Goal: Task Accomplishment & Management: Use online tool/utility

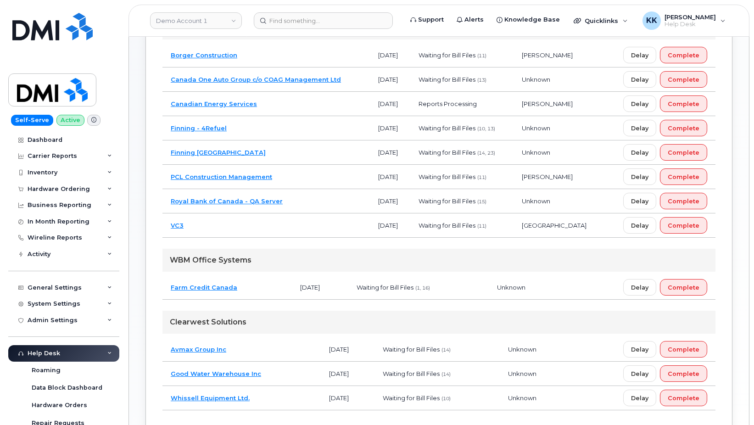
scroll to position [187, 0]
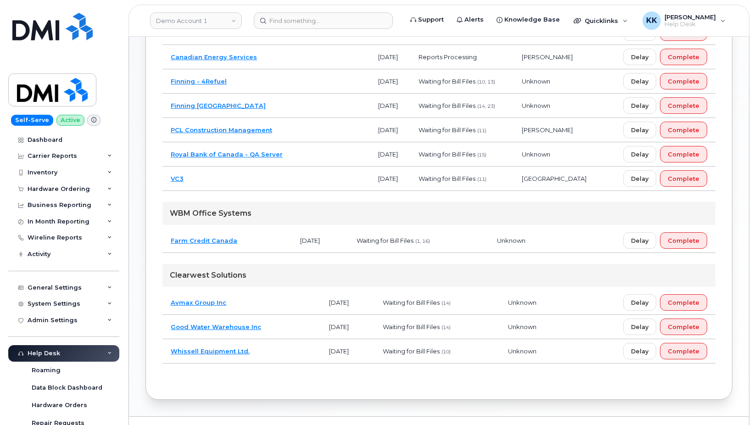
click at [274, 352] on td "Whissell Equipment Ltd." at bounding box center [241, 351] width 158 height 24
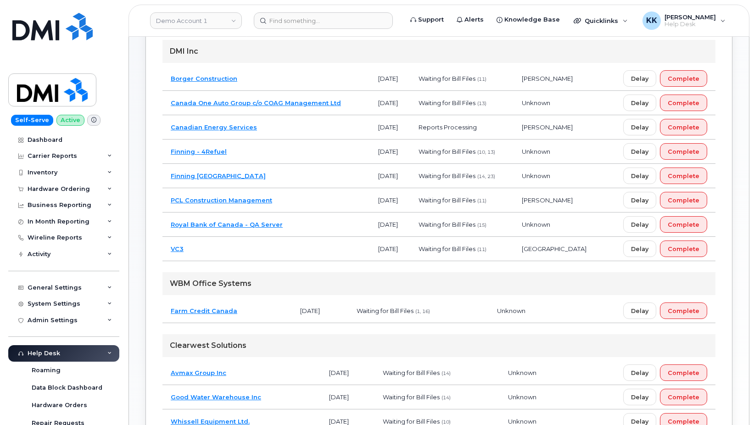
scroll to position [94, 0]
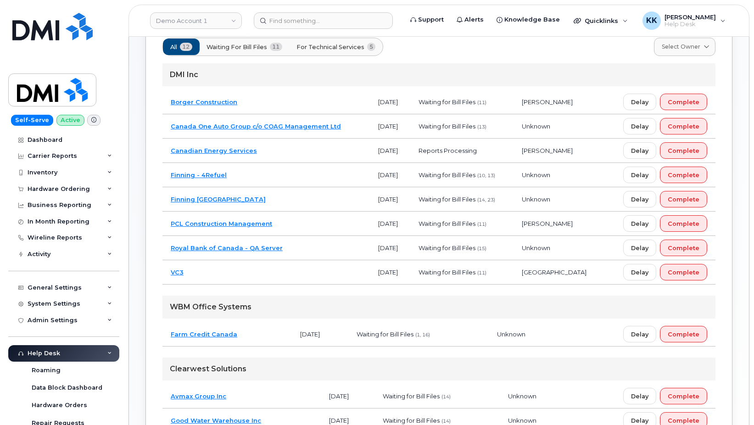
click at [264, 102] on td "Borger Construction" at bounding box center [265, 102] width 207 height 24
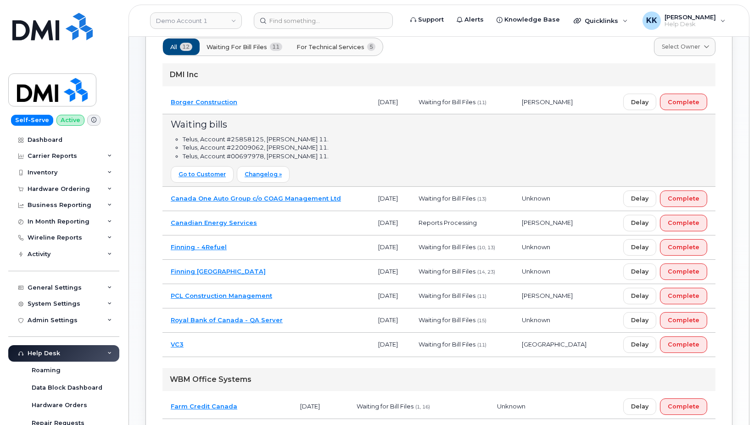
click at [299, 294] on td "PCL Construction Management" at bounding box center [265, 296] width 207 height 24
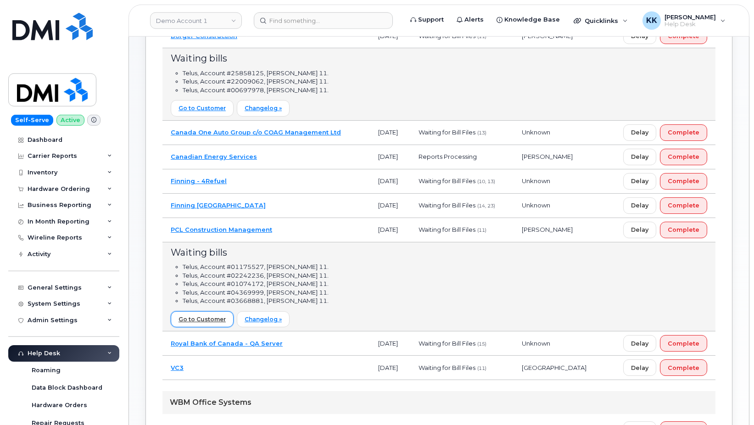
scroll to position [187, 0]
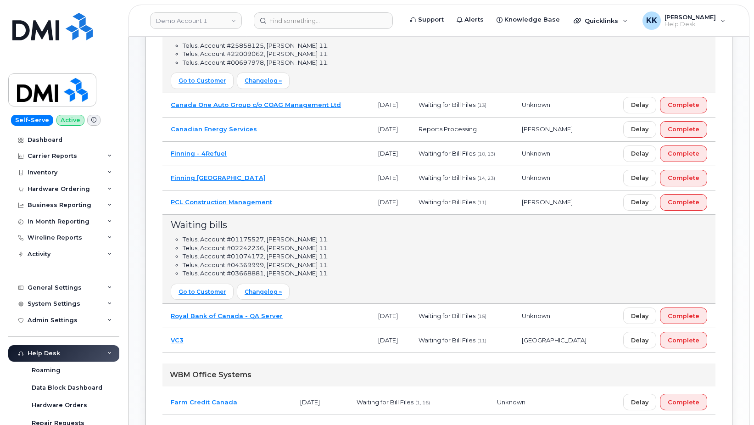
click at [265, 347] on td "VC3" at bounding box center [265, 340] width 207 height 24
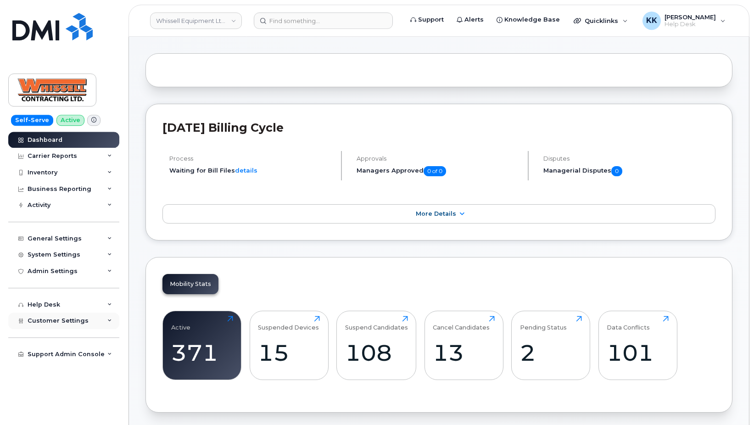
scroll to position [47, 0]
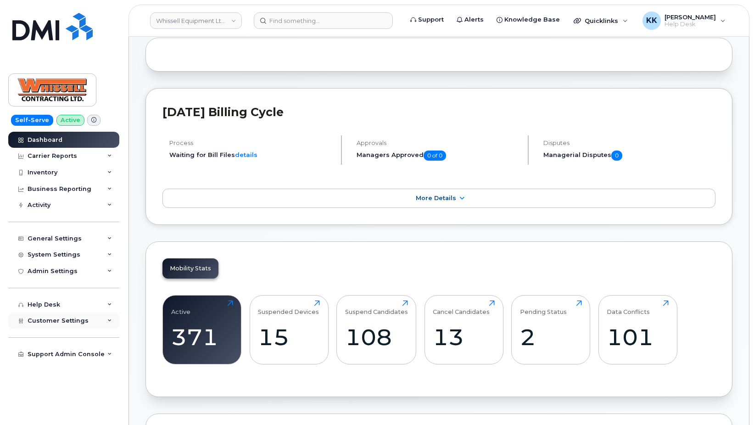
click at [62, 319] on span "Customer Settings" at bounding box center [58, 320] width 61 height 7
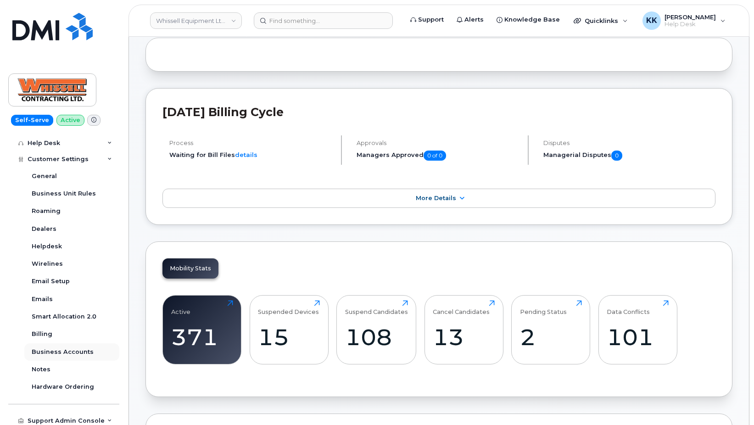
scroll to position [165, 0]
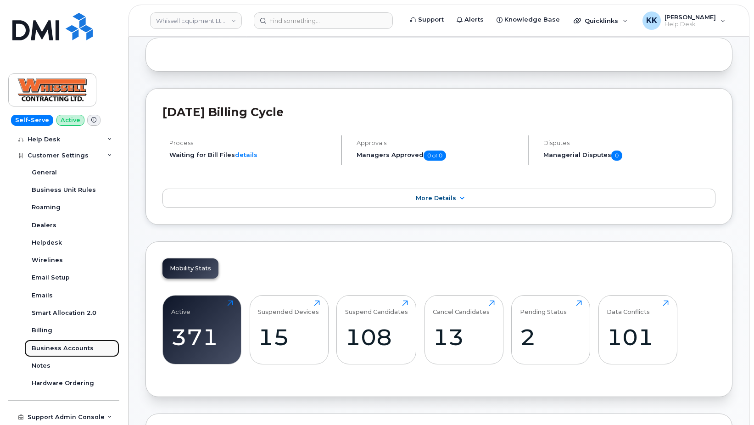
click at [79, 346] on div "Business Accounts" at bounding box center [63, 348] width 62 height 8
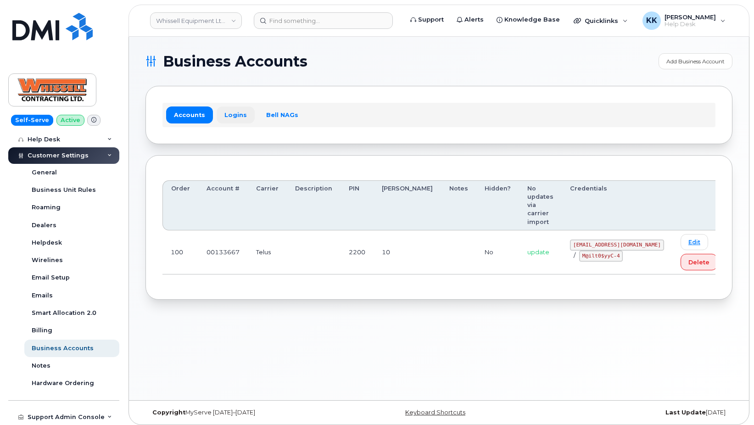
click at [237, 113] on link "Logins" at bounding box center [236, 114] width 38 height 17
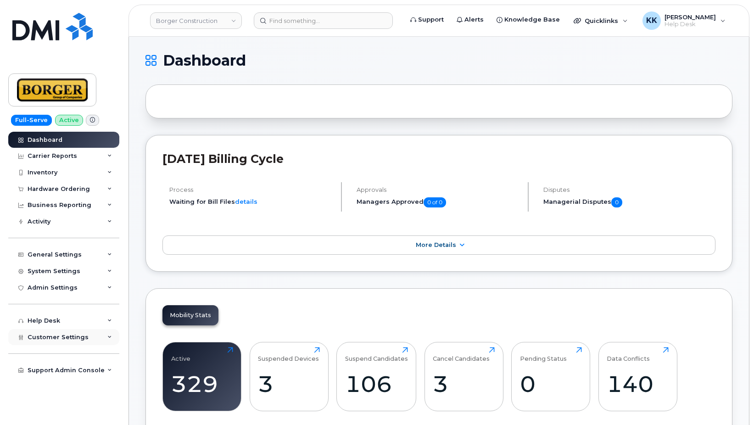
click at [45, 335] on span "Customer Settings" at bounding box center [58, 337] width 61 height 7
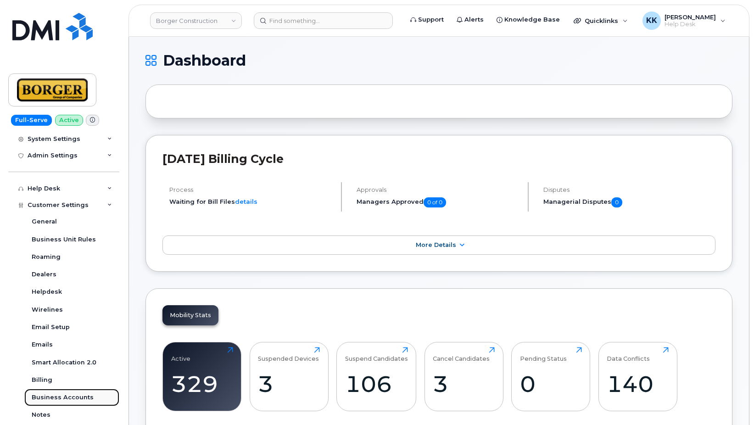
click at [63, 392] on link "Business Accounts" at bounding box center [71, 397] width 95 height 17
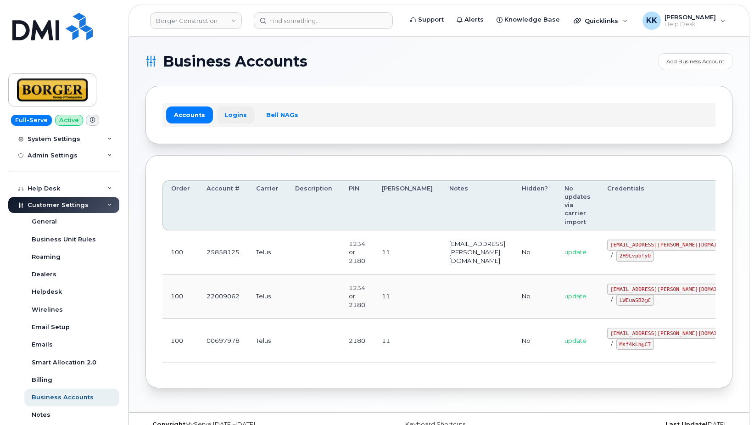
click at [228, 117] on link "Logins" at bounding box center [236, 114] width 38 height 17
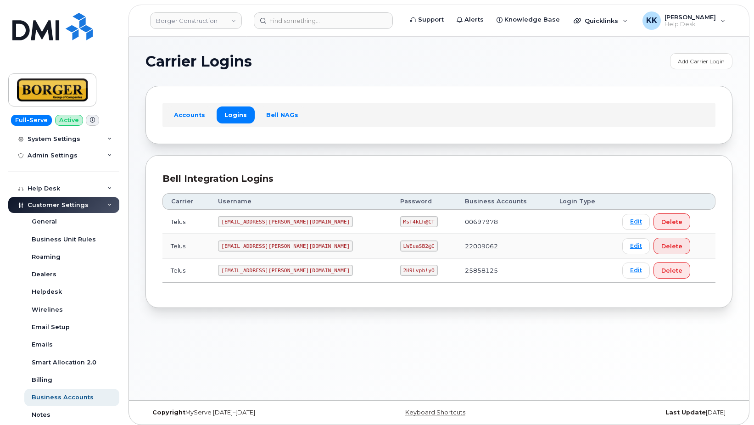
click at [260, 221] on code "corprick@borger.ca" at bounding box center [285, 221] width 135 height 11
click at [400, 217] on code "Msf4kLh@CT" at bounding box center [419, 221] width 38 height 11
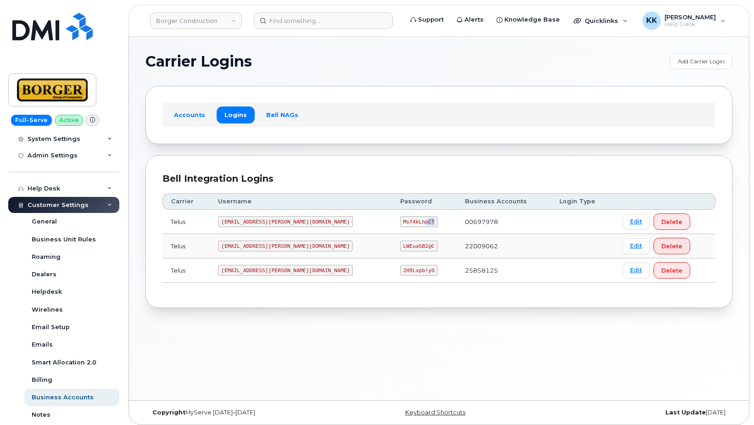
click at [400, 217] on code "Msf4kLh@CT" at bounding box center [419, 221] width 38 height 11
click at [400, 223] on code "Msf4kLh@CT" at bounding box center [419, 221] width 38 height 11
click at [288, 247] on code "earthworksborger@borger.ca" at bounding box center [285, 246] width 135 height 11
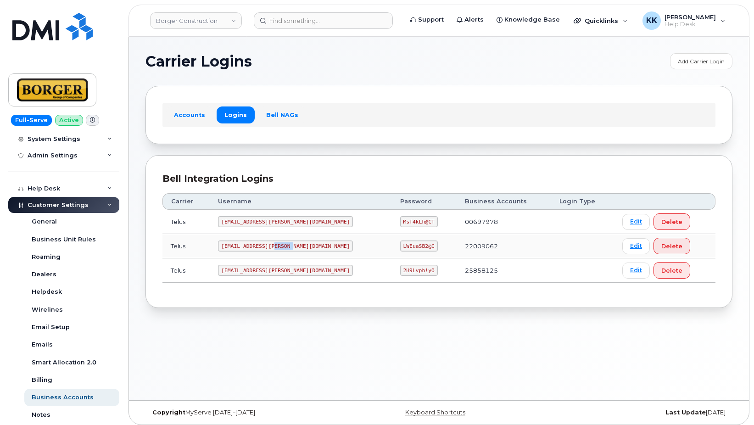
click at [288, 247] on code "earthworksborger@borger.ca" at bounding box center [285, 246] width 135 height 11
click at [400, 244] on code "LWEuaSB2@C" at bounding box center [419, 246] width 38 height 11
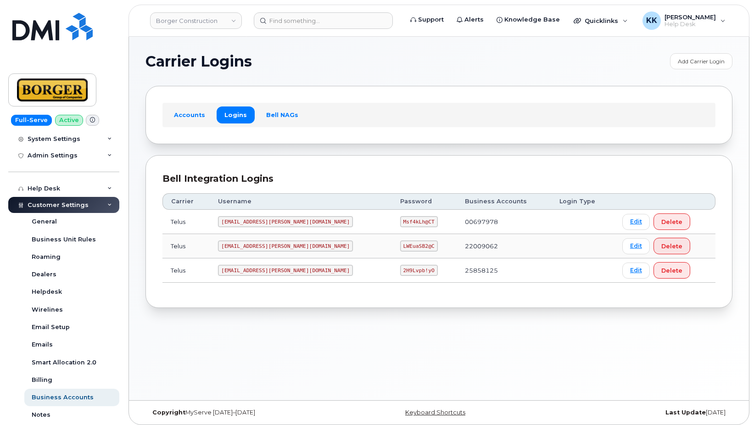
click at [274, 268] on code "ricksalmcal@borger.ca" at bounding box center [285, 270] width 135 height 11
click at [400, 269] on code "2H9Lvpb!yO" at bounding box center [419, 270] width 38 height 11
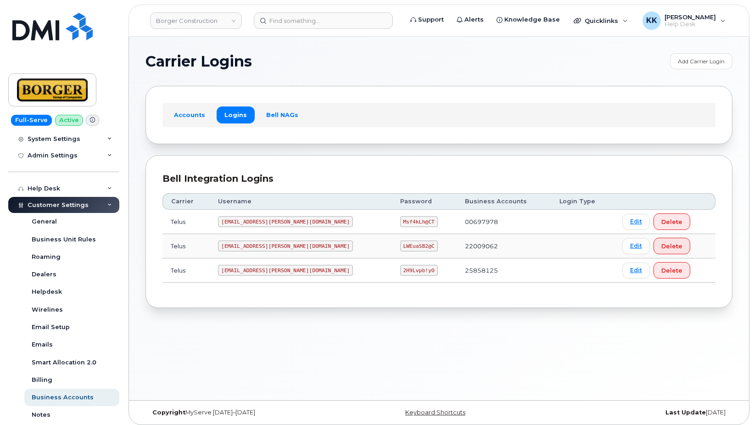
click at [400, 269] on code "2H9Lvpb!yO" at bounding box center [419, 270] width 38 height 11
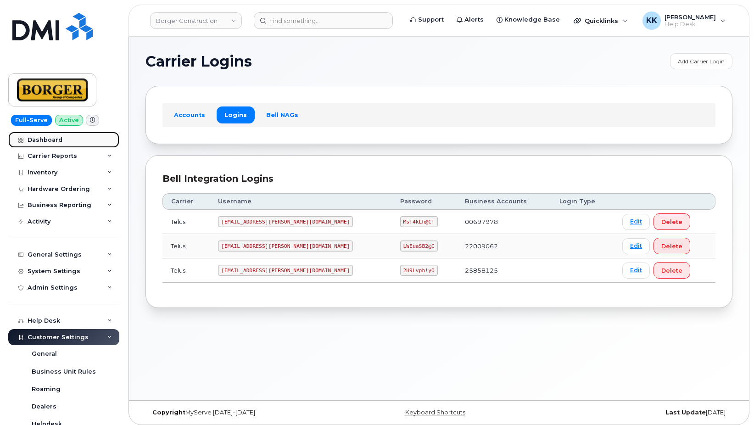
click at [56, 140] on div "Dashboard" at bounding box center [45, 139] width 35 height 7
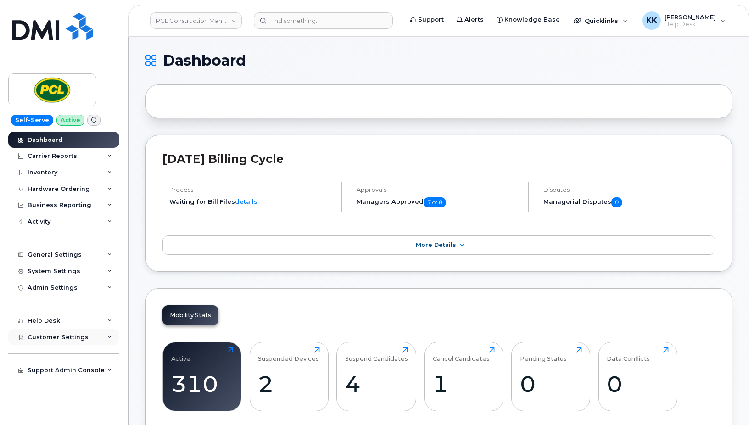
click at [56, 339] on span "Customer Settings" at bounding box center [58, 337] width 61 height 7
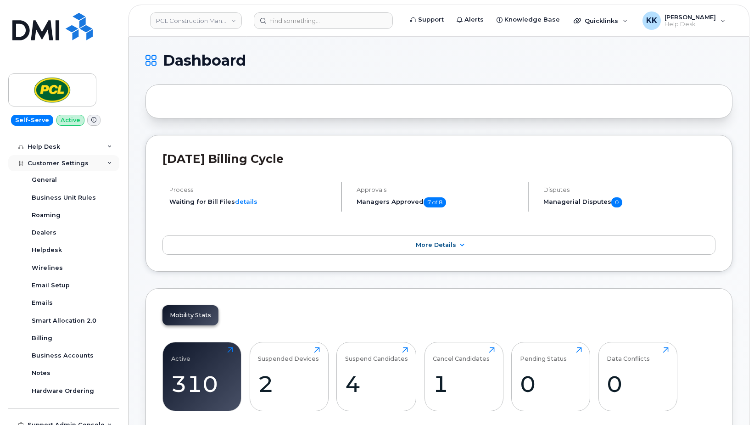
scroll to position [182, 0]
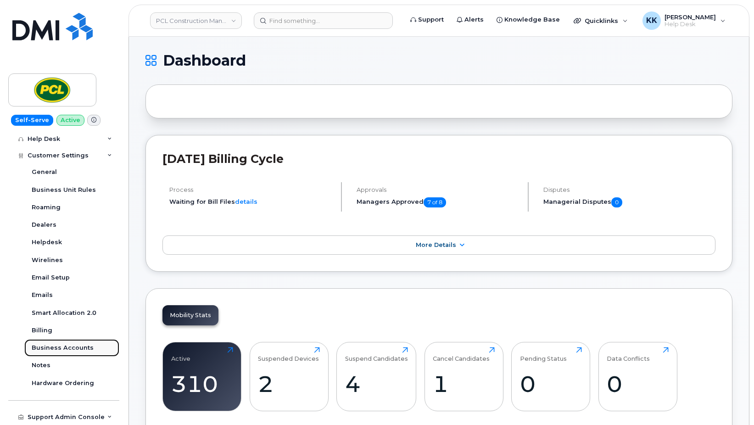
click at [64, 347] on div "Business Accounts" at bounding box center [63, 348] width 62 height 8
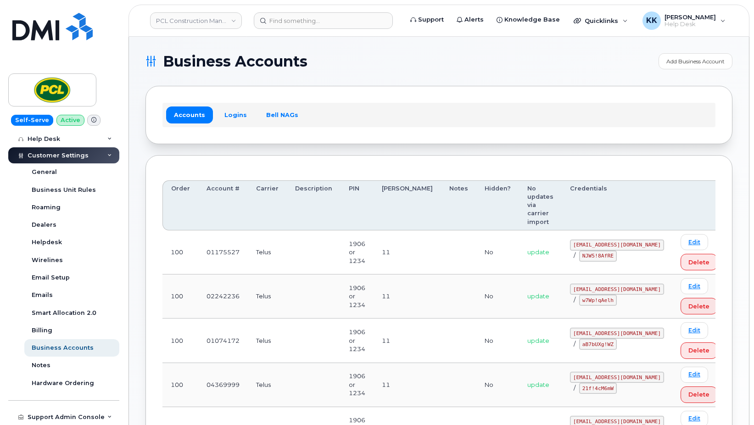
click at [227, 106] on div "Accounts Logins Bell NAGs" at bounding box center [438, 115] width 553 height 24
click at [229, 111] on link "Logins" at bounding box center [236, 114] width 38 height 17
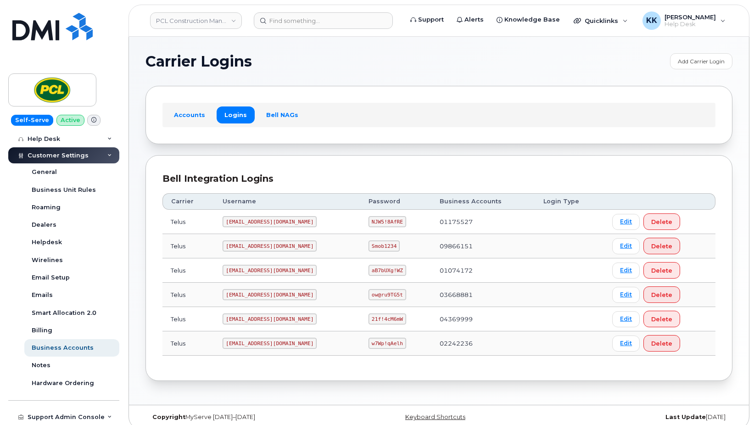
click at [257, 345] on code "pcl2242236@simplexmobility.com" at bounding box center [270, 343] width 94 height 11
click at [397, 344] on code "w7Wp!qAelh" at bounding box center [388, 343] width 38 height 11
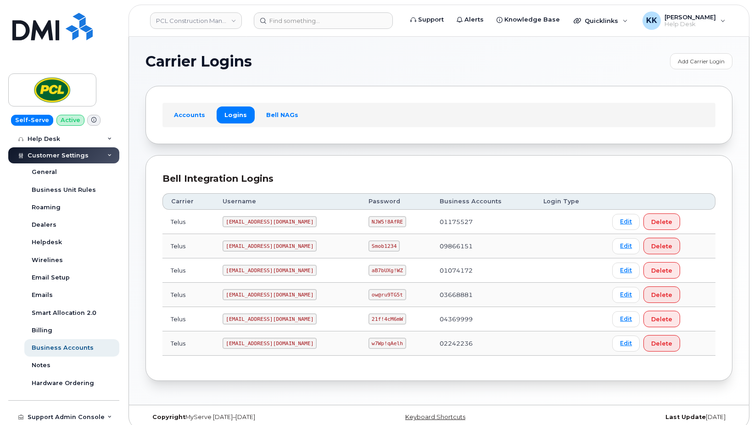
click at [397, 344] on code "w7Wp!qAelh" at bounding box center [388, 343] width 38 height 11
click at [257, 295] on code "pcl3668881@simplexmobility.com" at bounding box center [270, 294] width 94 height 11
click at [392, 299] on code "ow@ru9TG5t" at bounding box center [388, 294] width 38 height 11
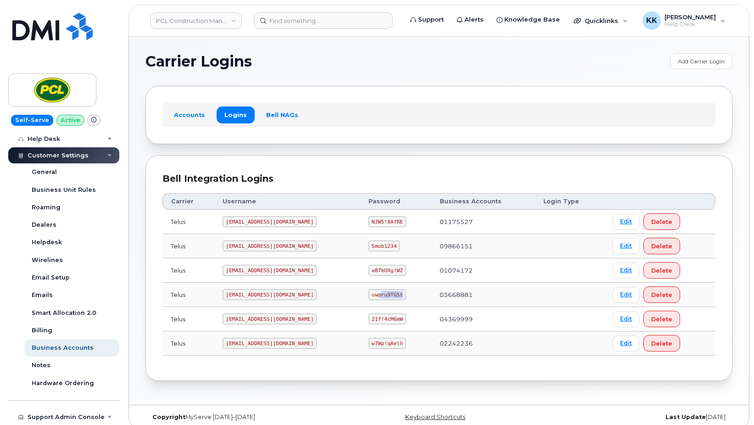
click at [393, 298] on code "ow@ru9TG5t" at bounding box center [388, 294] width 38 height 11
click at [289, 320] on code "pcl4369999@simplexmobility.com" at bounding box center [270, 318] width 94 height 11
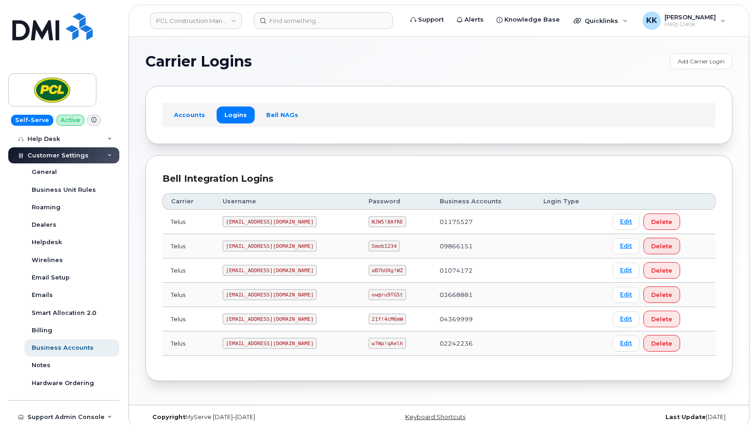
click at [289, 320] on code "pcl4369999@simplexmobility.com" at bounding box center [270, 318] width 94 height 11
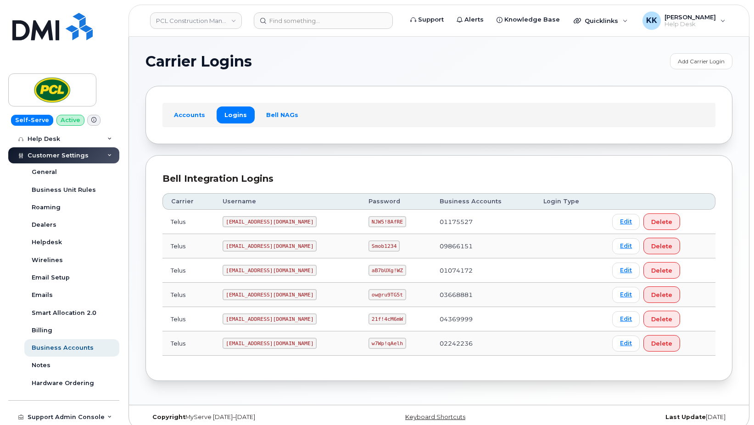
click at [384, 319] on code "21f!4cM6mW" at bounding box center [388, 318] width 38 height 11
click at [273, 269] on code "pcl1074172@simplexmobility.com" at bounding box center [270, 270] width 94 height 11
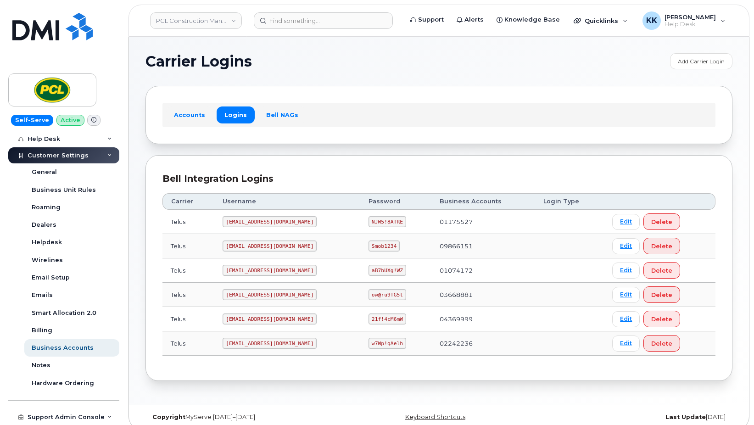
click at [273, 269] on code "pcl1074172@simplexmobility.com" at bounding box center [270, 270] width 94 height 11
click at [389, 268] on code "aB7bUXg!WZ" at bounding box center [388, 270] width 38 height 11
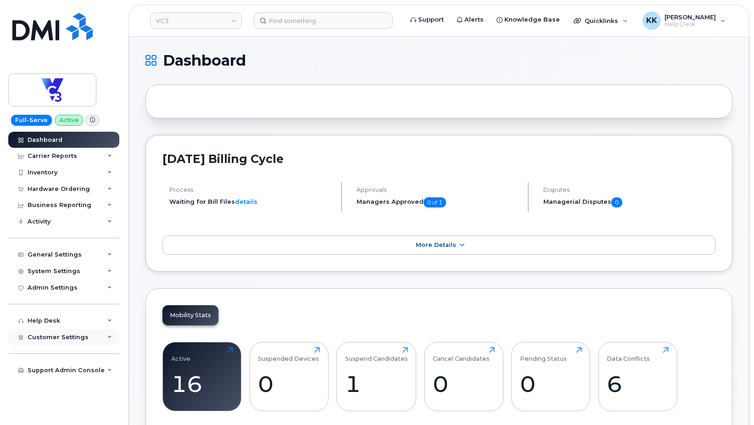
click at [60, 335] on span "Customer Settings" at bounding box center [58, 337] width 61 height 7
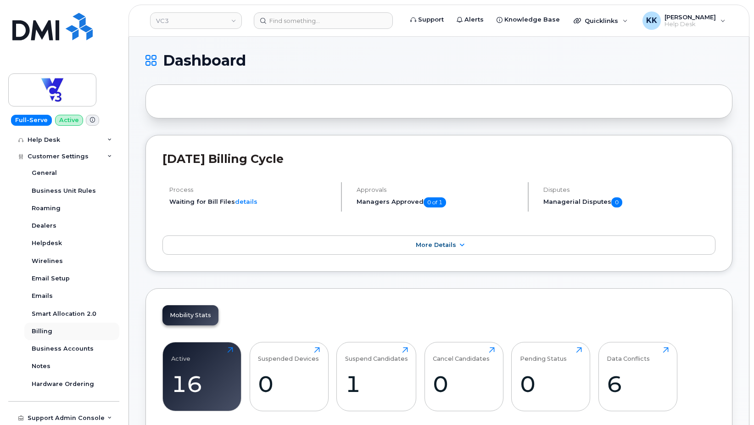
scroll to position [182, 0]
click at [68, 351] on div "Business Accounts" at bounding box center [63, 348] width 62 height 8
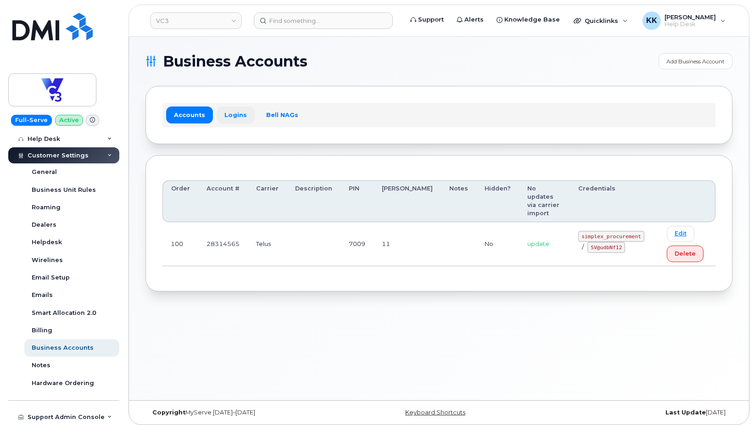
click at [222, 120] on link "Logins" at bounding box center [236, 114] width 38 height 17
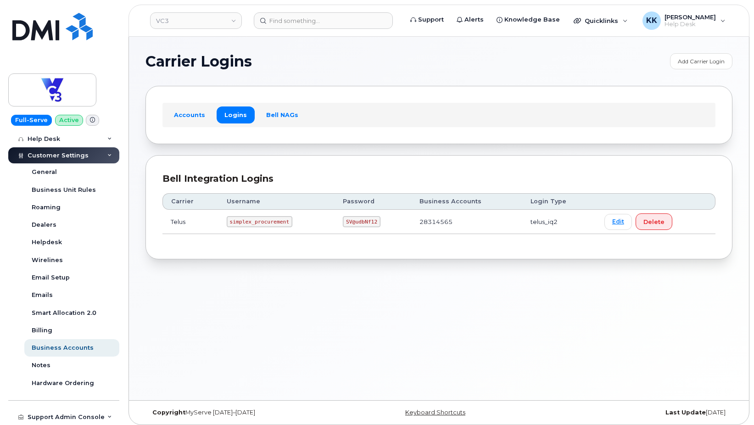
click at [261, 224] on code "simplex_procurement" at bounding box center [260, 221] width 66 height 11
click at [260, 224] on code "simplex_procurement" at bounding box center [260, 221] width 66 height 11
click at [357, 219] on code "SV@udbNf12" at bounding box center [362, 221] width 38 height 11
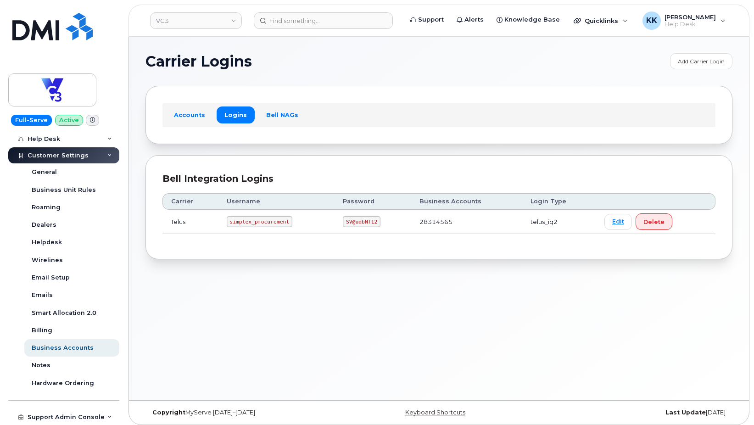
click at [357, 219] on code "SV@udbNf12" at bounding box center [362, 221] width 38 height 11
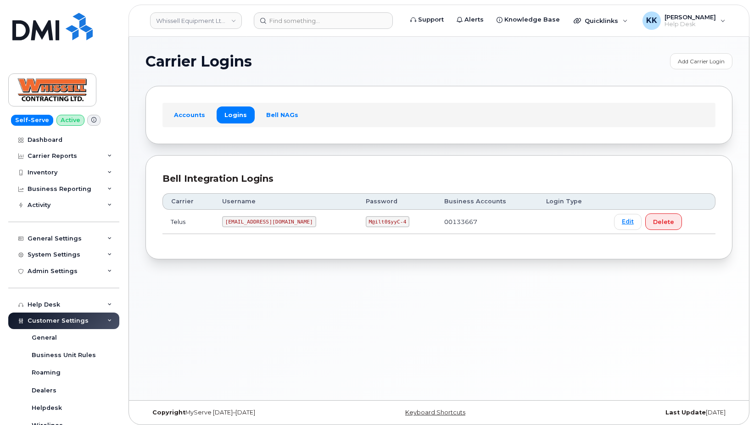
scroll to position [165, 0]
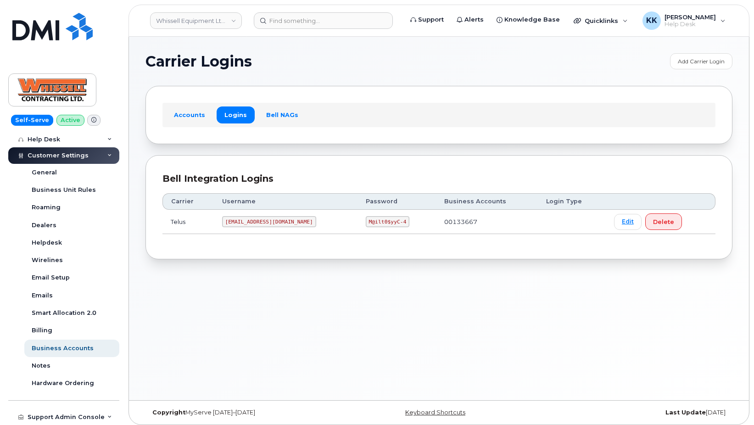
click at [241, 220] on code "itadmin@whissell.ca" at bounding box center [269, 221] width 94 height 11
click at [366, 218] on code "M@ilt0$yyC-4" at bounding box center [388, 221] width 44 height 11
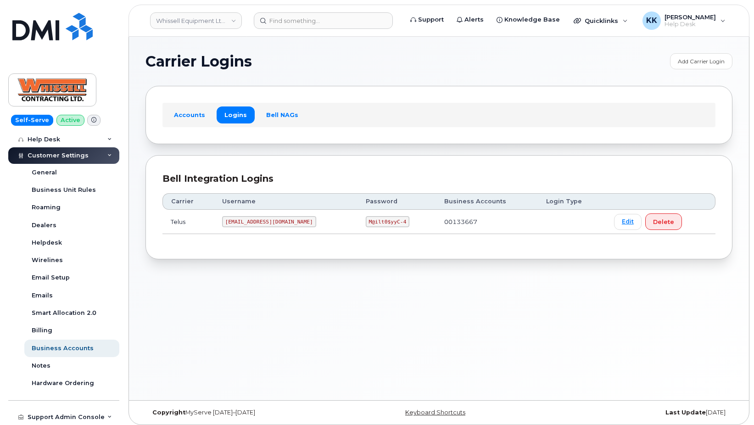
click at [366, 218] on code "M@ilt0$yyC-4" at bounding box center [388, 221] width 44 height 11
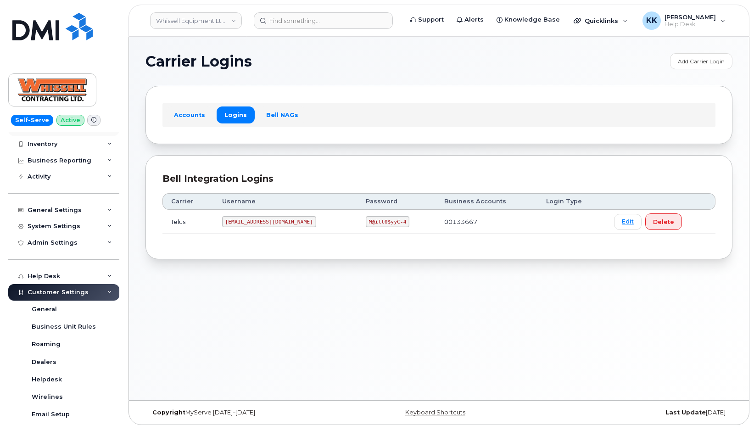
scroll to position [0, 0]
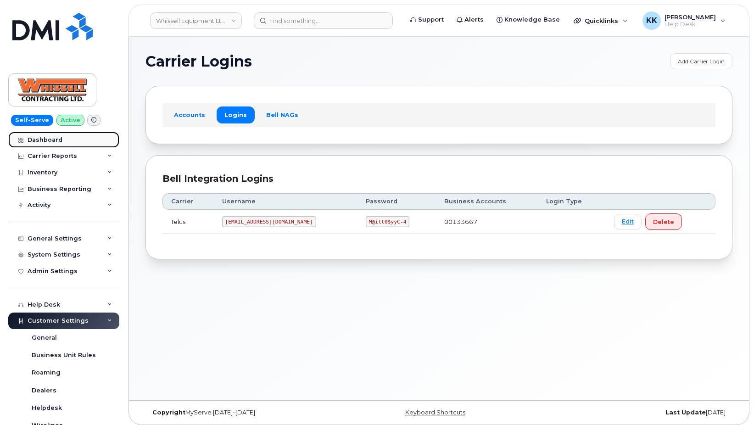
click at [64, 142] on link "Dashboard" at bounding box center [63, 140] width 111 height 17
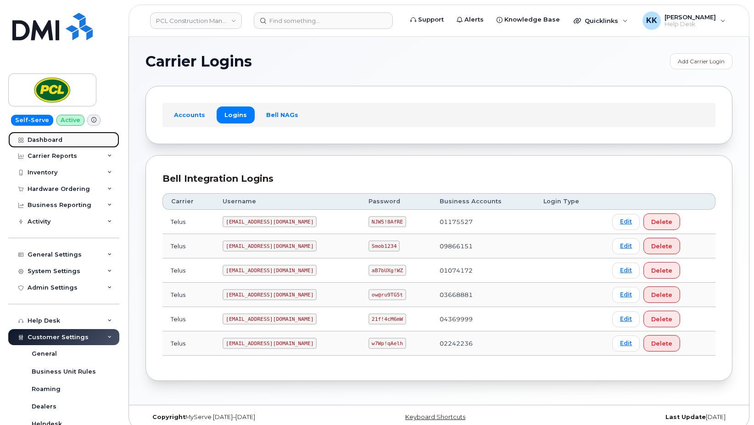
click at [70, 138] on link "Dashboard" at bounding box center [63, 140] width 111 height 17
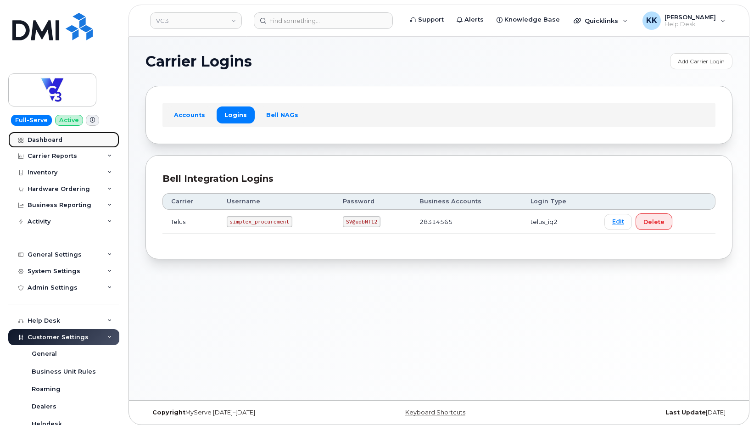
click at [58, 140] on div "Dashboard" at bounding box center [45, 139] width 35 height 7
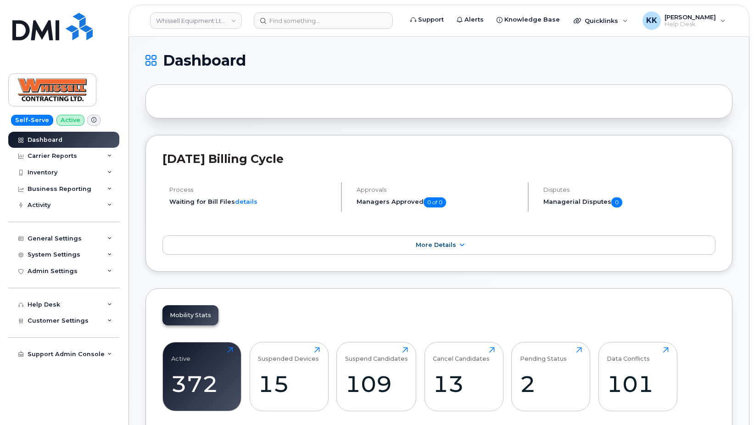
scroll to position [1244, 0]
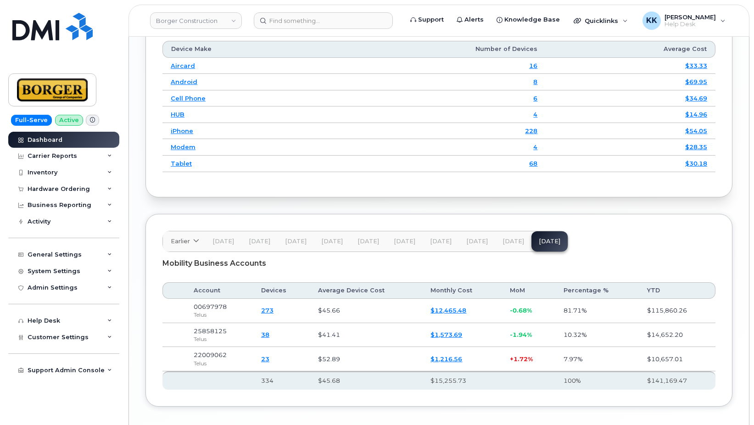
scroll to position [1246, 0]
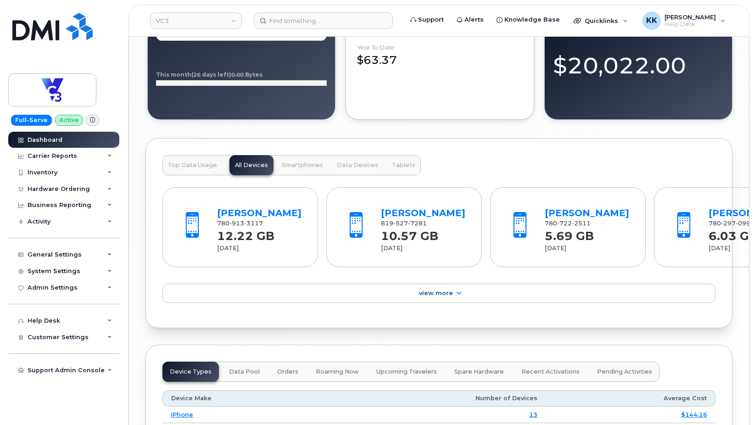
scroll to position [1100, 0]
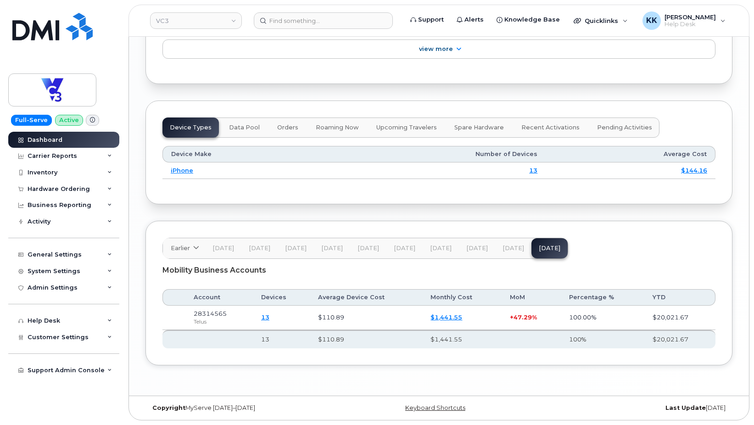
click at [452, 320] on link "$1,441.55" at bounding box center [447, 316] width 32 height 7
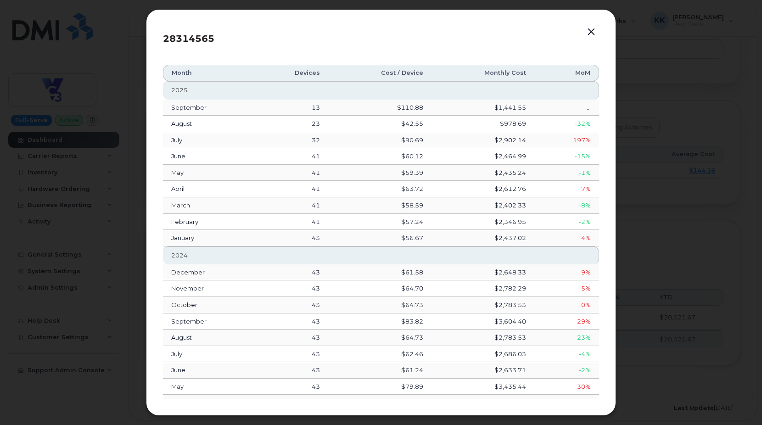
click at [591, 33] on button "button" at bounding box center [591, 32] width 14 height 13
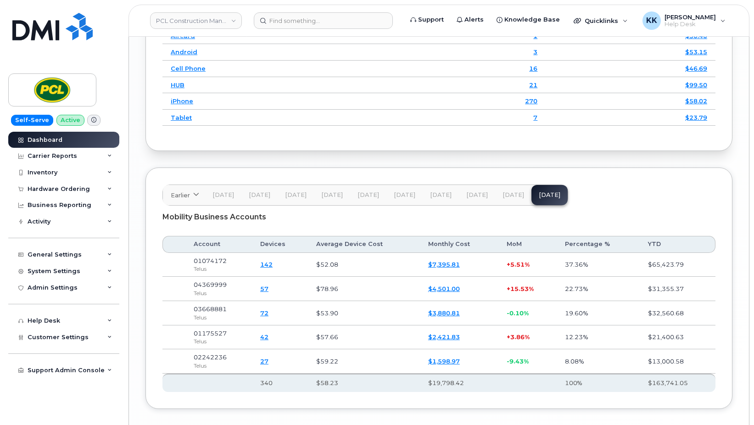
scroll to position [1321, 0]
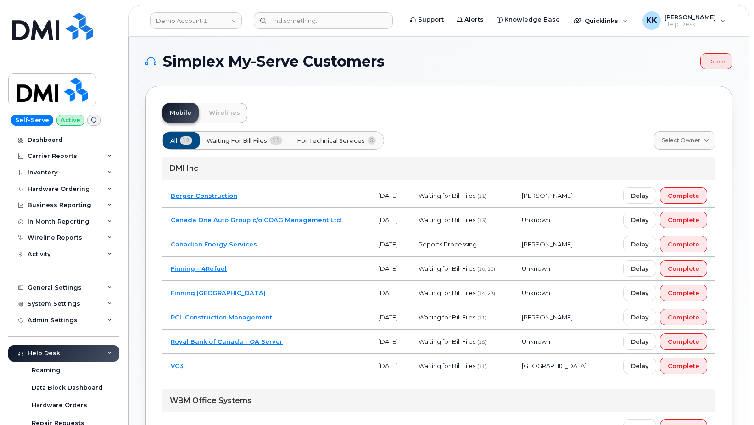
click at [332, 138] on span "For Technical Services" at bounding box center [331, 140] width 68 height 9
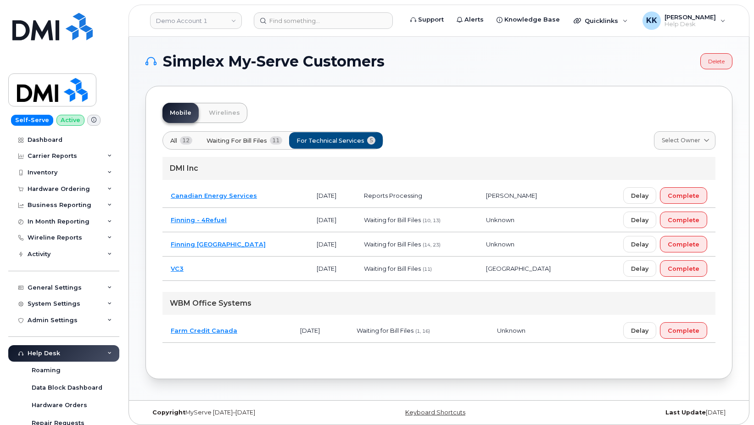
click at [266, 196] on td "Canadian Energy Services" at bounding box center [235, 196] width 146 height 24
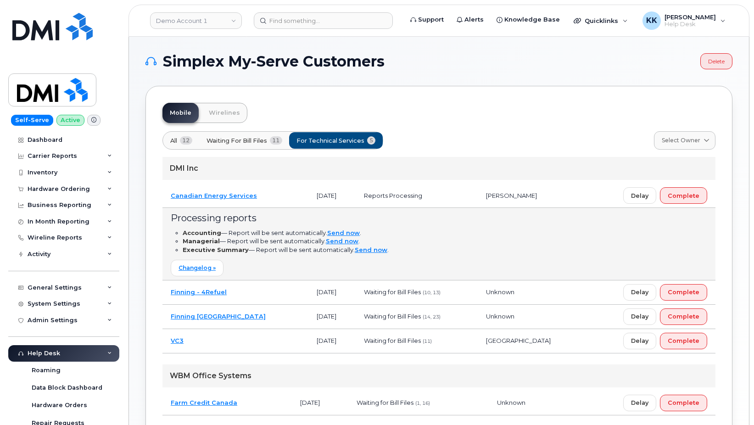
click at [266, 196] on td "Canadian Energy Services" at bounding box center [235, 196] width 146 height 24
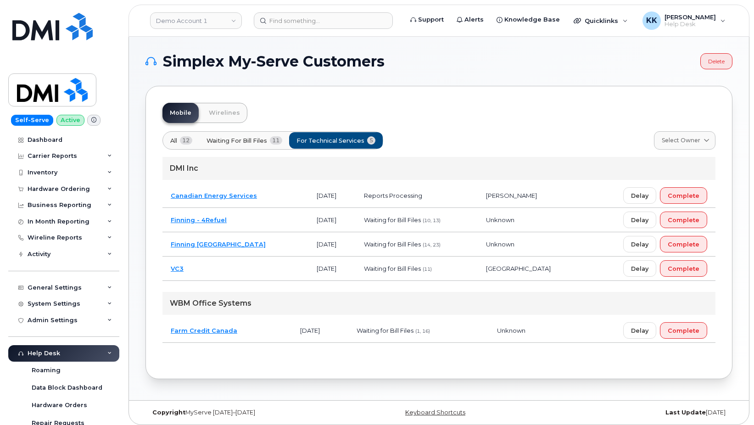
click at [257, 220] on td "Finning - 4Refuel" at bounding box center [235, 220] width 146 height 24
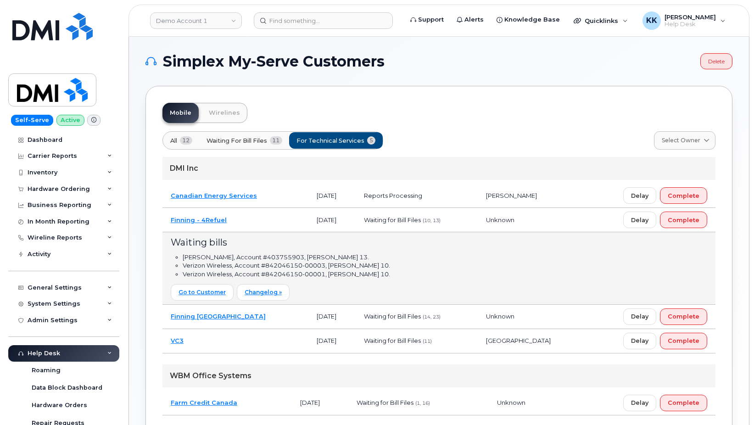
click at [257, 220] on td "Finning - 4Refuel" at bounding box center [235, 220] width 146 height 24
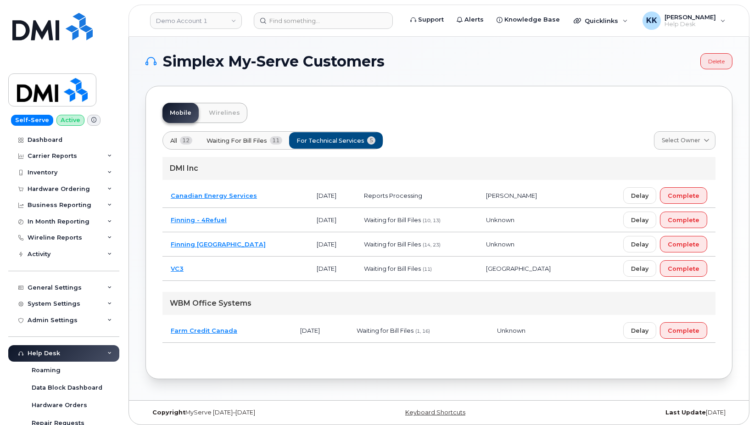
click at [253, 270] on td "VC3" at bounding box center [235, 269] width 146 height 24
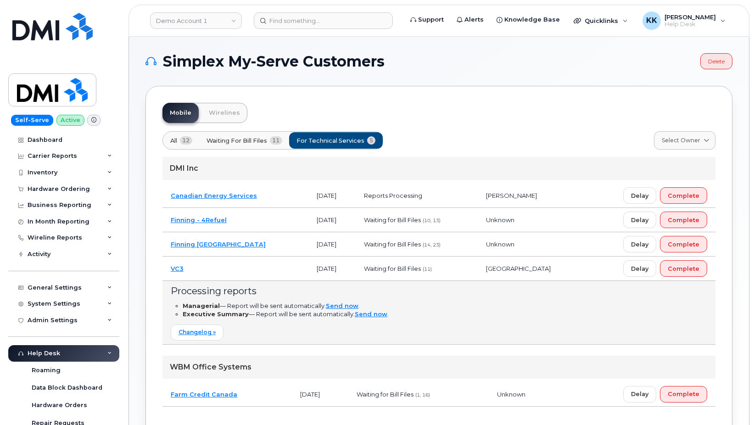
click at [253, 270] on td "VC3" at bounding box center [235, 269] width 146 height 24
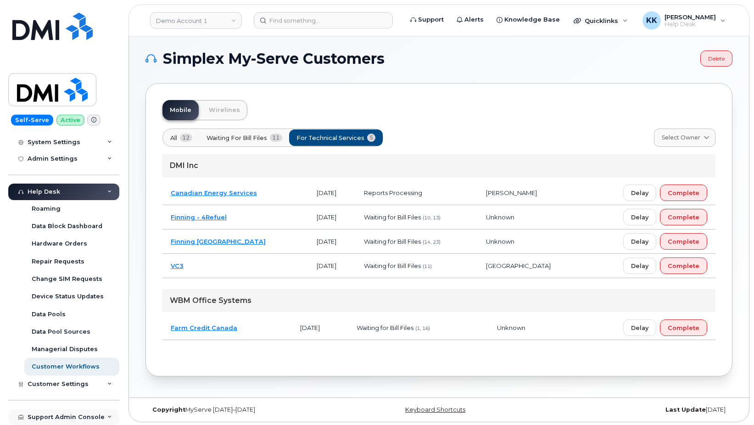
scroll to position [5, 0]
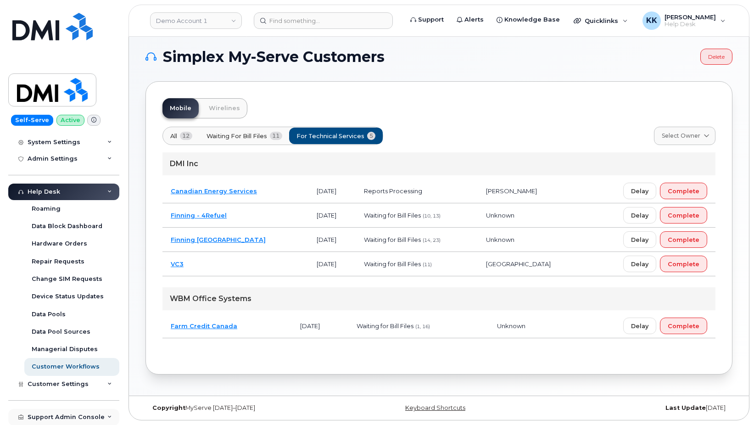
click at [55, 418] on div "Support Admin Console" at bounding box center [66, 417] width 77 height 7
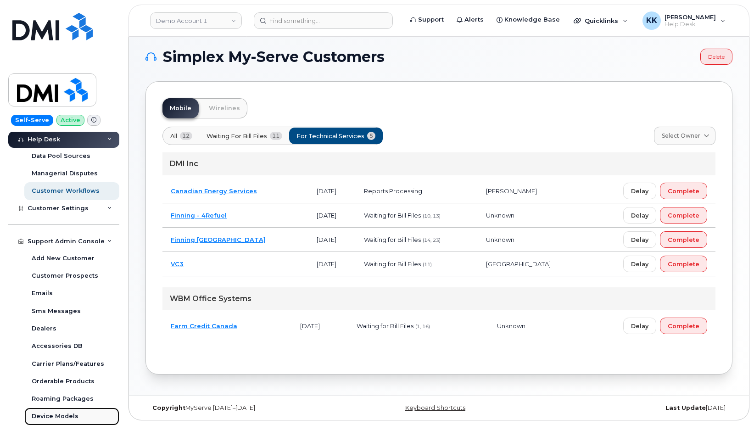
click at [67, 414] on div "Device Models" at bounding box center [55, 416] width 47 height 8
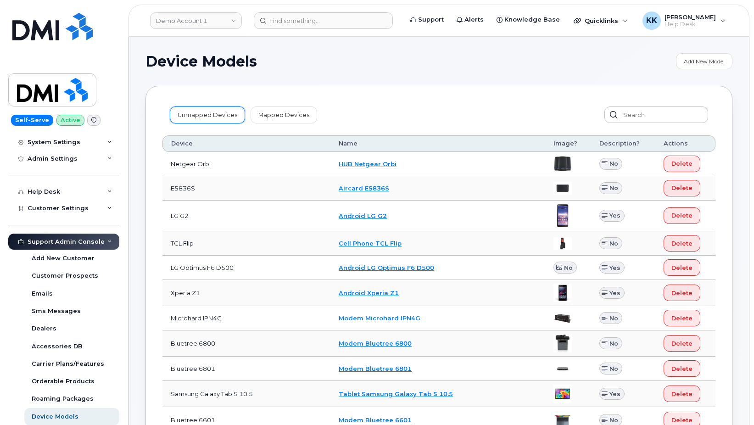
click at [199, 107] on link "Unmapped Devices" at bounding box center [207, 114] width 75 height 17
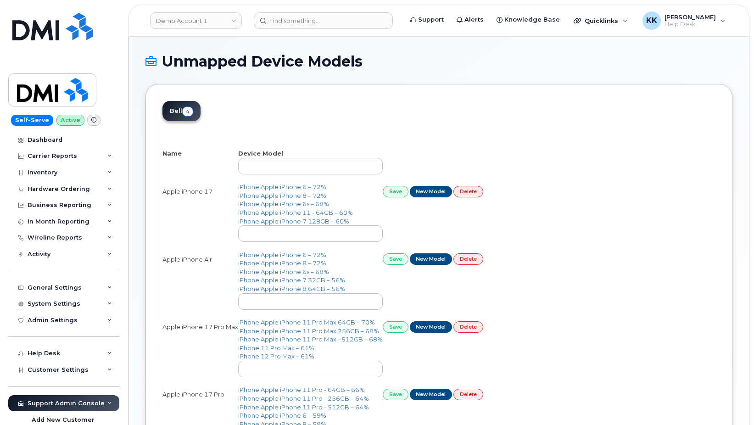
select select "25"
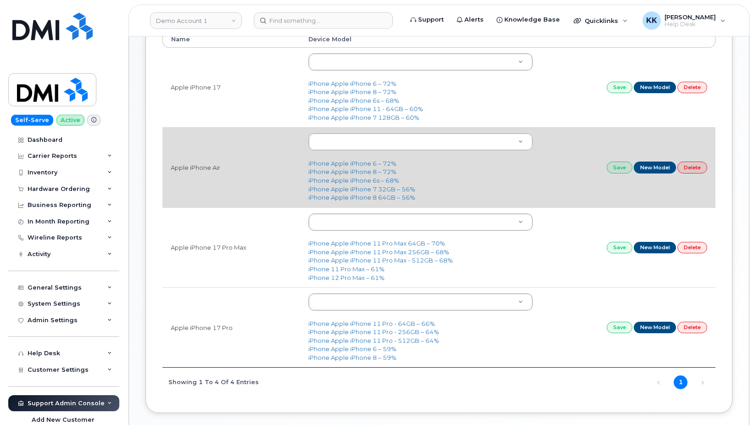
scroll to position [140, 0]
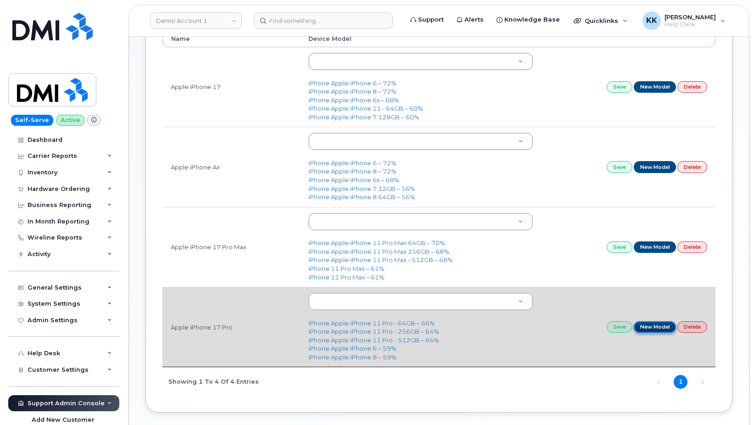
click at [650, 326] on link "New Model" at bounding box center [655, 326] width 43 height 11
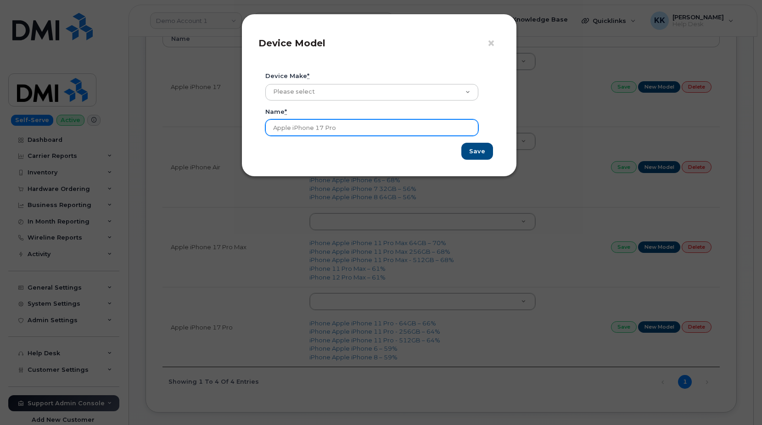
drag, startPoint x: 314, startPoint y: 129, endPoint x: 178, endPoint y: 113, distance: 137.2
click at [265, 119] on input "Apple iPhone 17 Pro" at bounding box center [371, 127] width 213 height 17
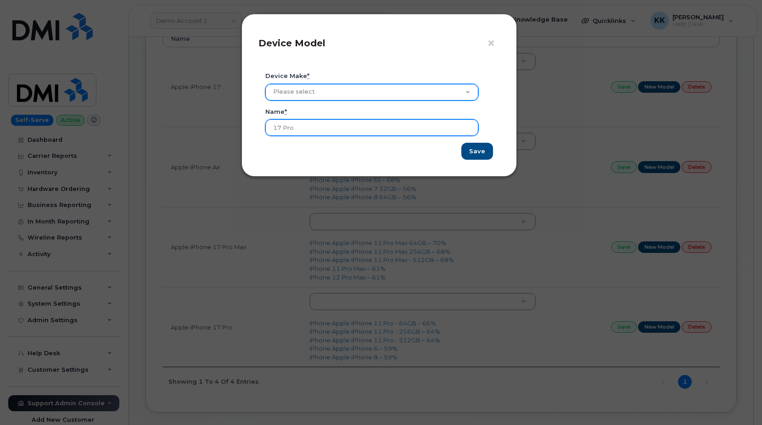
type input "17 Pro"
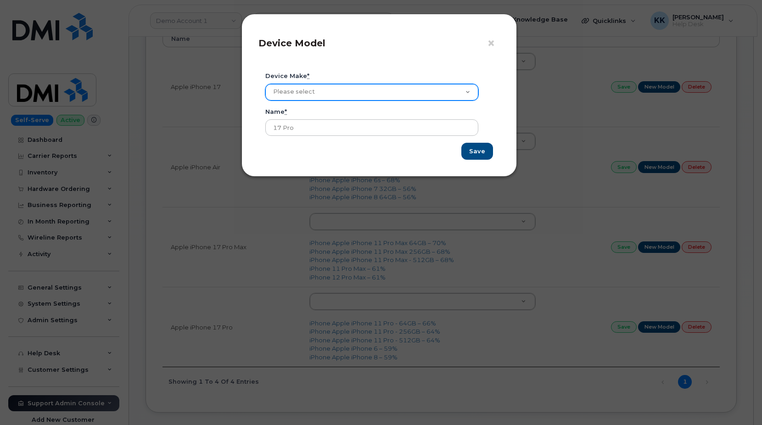
select select "2"
click option "iPhone" at bounding box center [0, 0] width 0 height 0
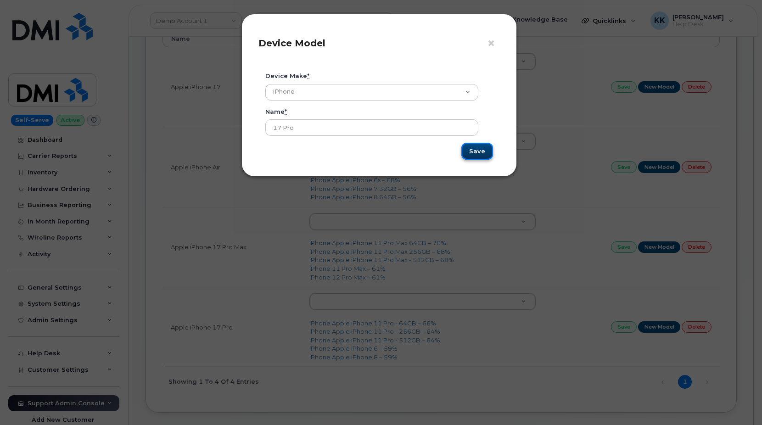
click at [476, 149] on input "Save" at bounding box center [477, 151] width 32 height 17
click at [492, 41] on span "×" at bounding box center [491, 43] width 8 height 17
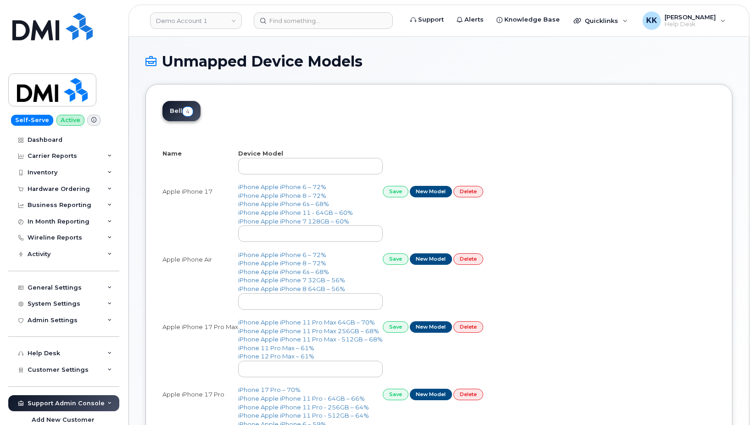
select select "2"
select select "25"
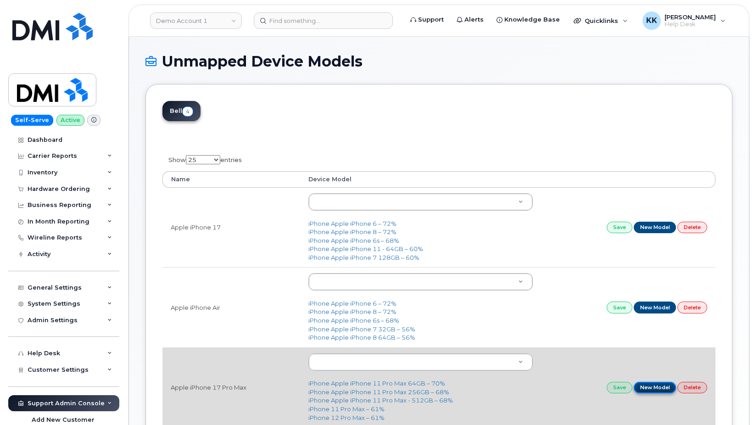
click at [650, 391] on link "New Model" at bounding box center [655, 387] width 43 height 11
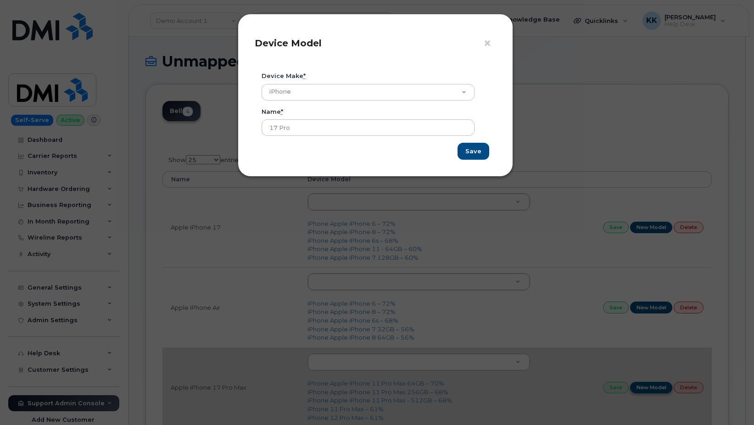
select select
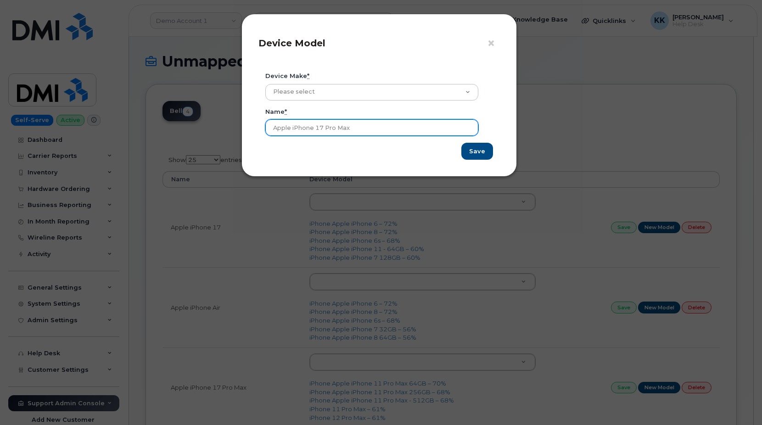
drag, startPoint x: 316, startPoint y: 127, endPoint x: 203, endPoint y: 113, distance: 113.8
click at [265, 121] on input "Apple iPhone 17 Pro Max" at bounding box center [371, 127] width 213 height 17
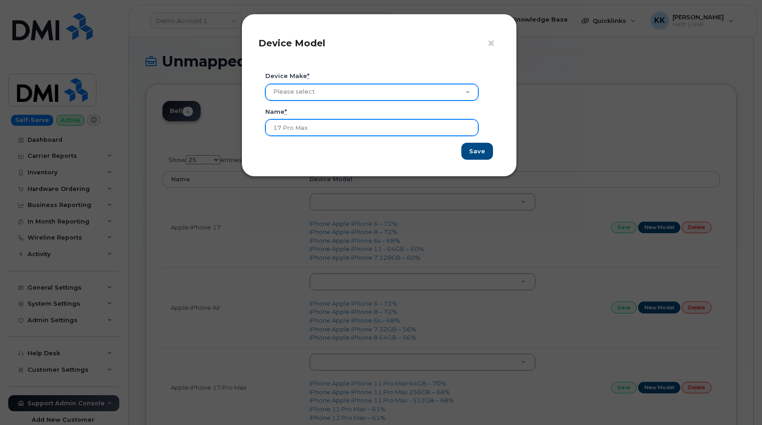
type input "17 Pro Max"
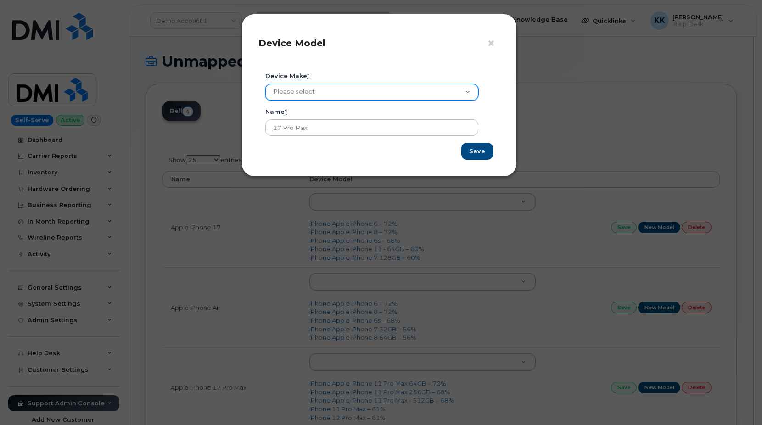
click at [265, 84] on select "Please select Aircard Android Blackberry Cell Phone GPS HUB iPhone Laptop Mike …" at bounding box center [371, 92] width 213 height 17
select select "2"
click option "iPhone" at bounding box center [0, 0] width 0 height 0
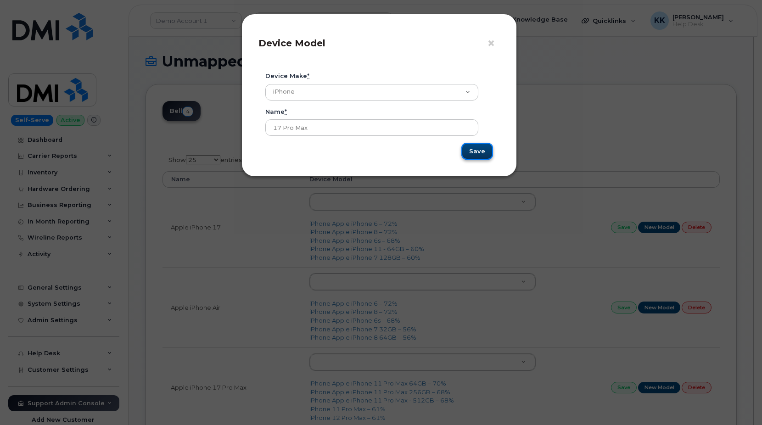
click at [473, 148] on input "Save" at bounding box center [477, 151] width 32 height 17
click at [491, 44] on span "×" at bounding box center [491, 43] width 8 height 17
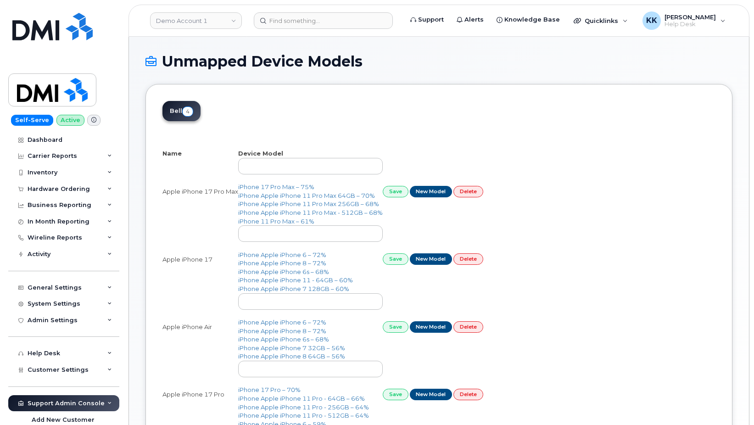
select select "25"
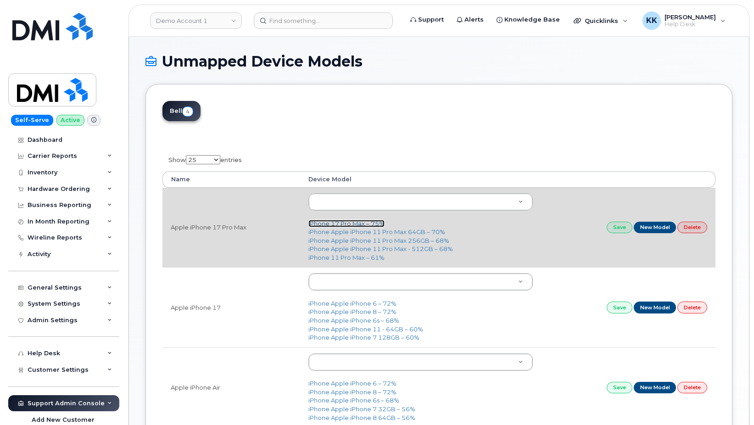
click at [340, 223] on link "iPhone 17 Pro Max – 75%" at bounding box center [346, 223] width 76 height 7
type input "2907"
click at [617, 228] on link "Save" at bounding box center [620, 227] width 26 height 11
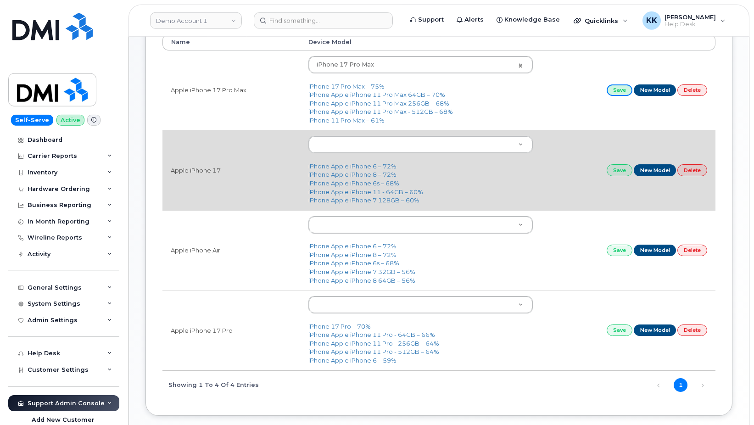
scroll to position [187, 0]
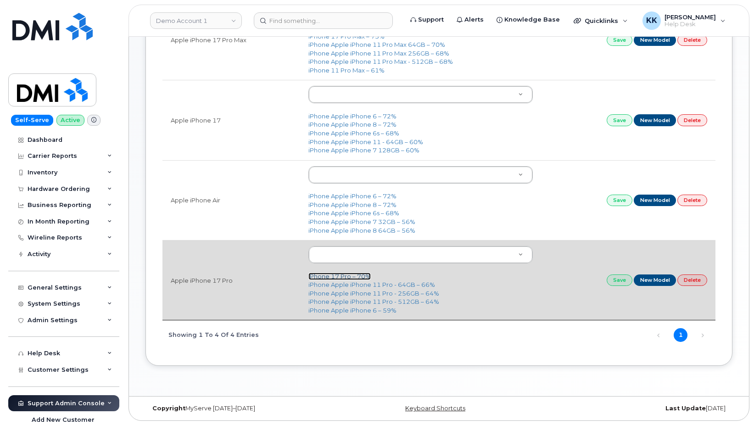
click at [348, 275] on link "iPhone 17 Pro – 70%" at bounding box center [339, 276] width 62 height 7
type input "2906"
click at [615, 280] on link "Save" at bounding box center [620, 279] width 26 height 11
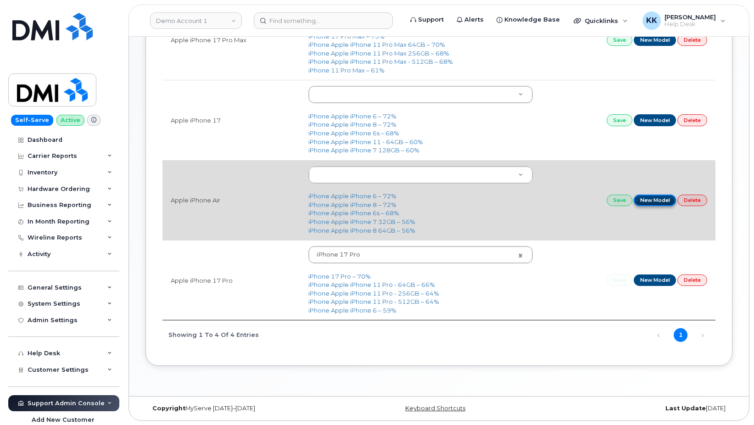
click at [665, 197] on link "New Model" at bounding box center [655, 200] width 43 height 11
select select
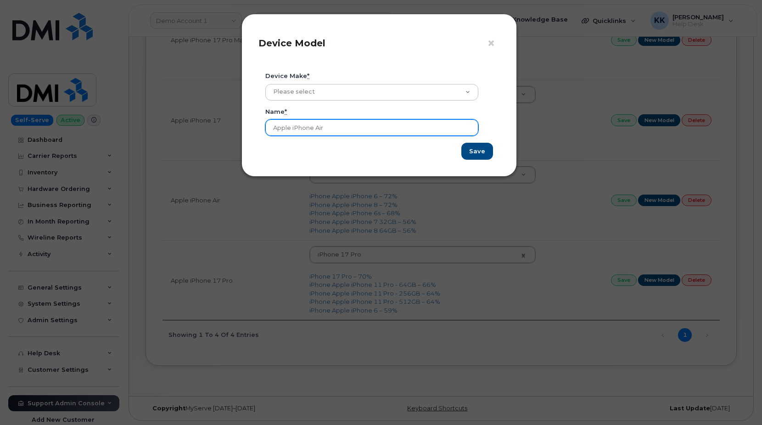
drag, startPoint x: 315, startPoint y: 128, endPoint x: 156, endPoint y: 128, distance: 159.3
click at [265, 128] on input "Apple iPhone Air" at bounding box center [371, 127] width 213 height 17
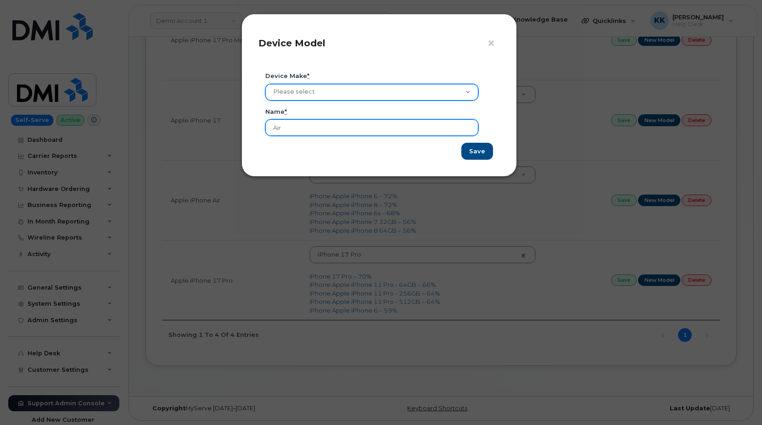
type input "Air"
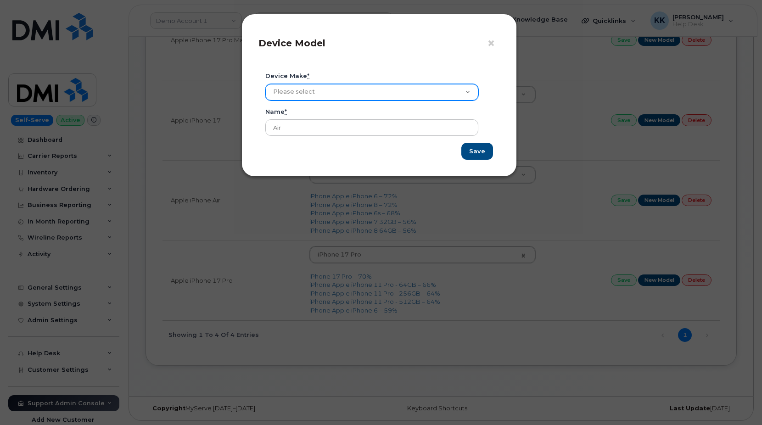
click at [265, 84] on select "Please select Aircard Android Blackberry Cell Phone GPS HUB iPhone Laptop Mike …" at bounding box center [371, 92] width 213 height 17
select select "2"
click option "iPhone" at bounding box center [0, 0] width 0 height 0
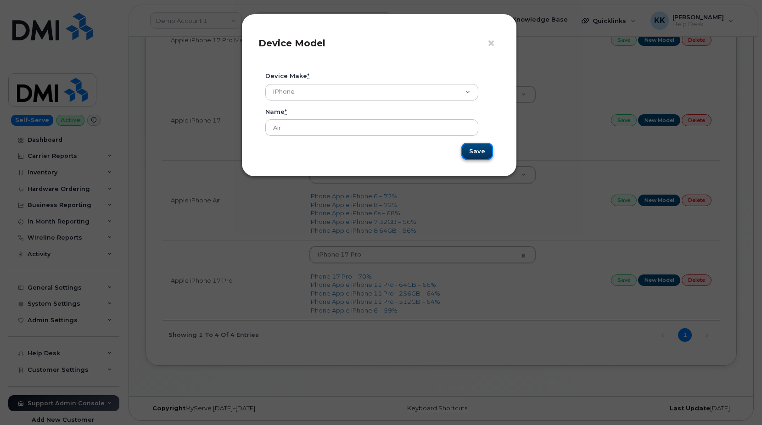
click at [479, 157] on input "Save" at bounding box center [477, 151] width 32 height 17
click at [494, 44] on span "×" at bounding box center [491, 43] width 8 height 17
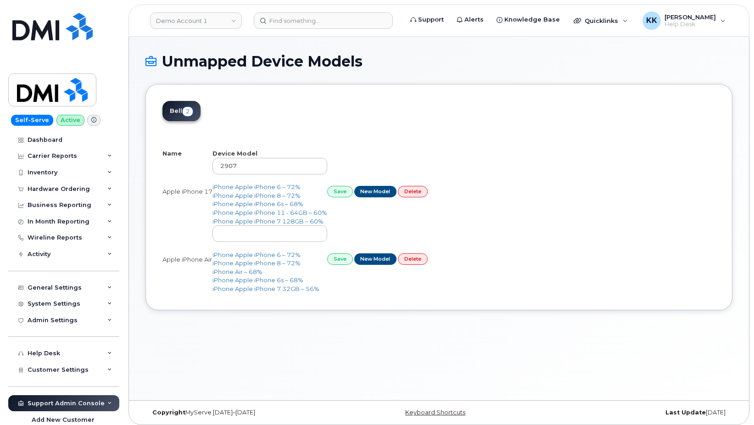
select select "25"
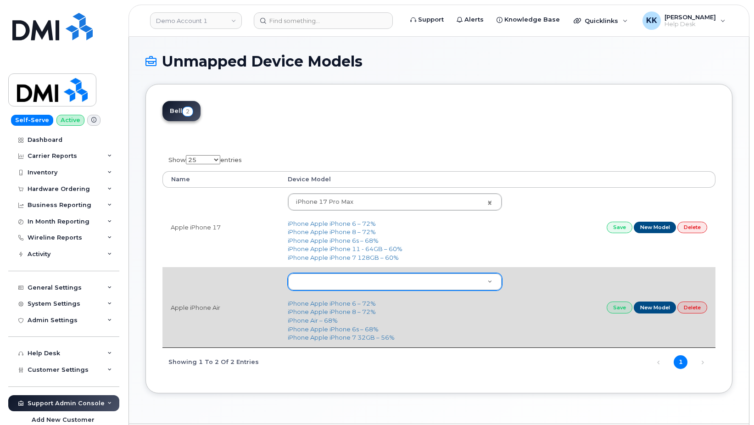
click at [342, 287] on body "Demo Account 1 Support Alerts Knowledge Base Quicklinks Suspend / Cancel Device…" at bounding box center [377, 226] width 754 height 453
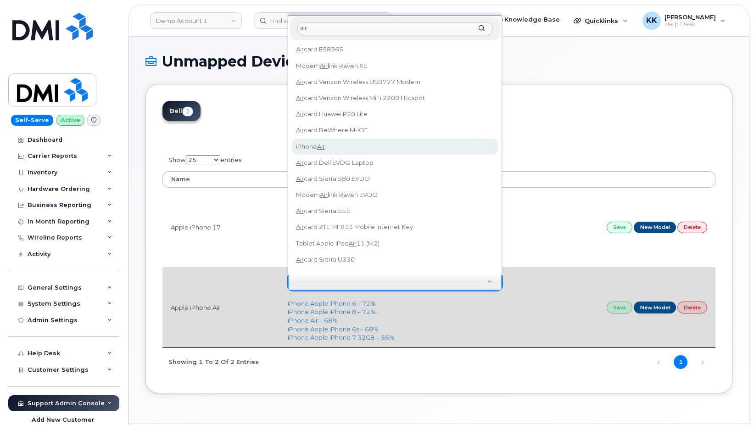
type input "air"
type input "2908"
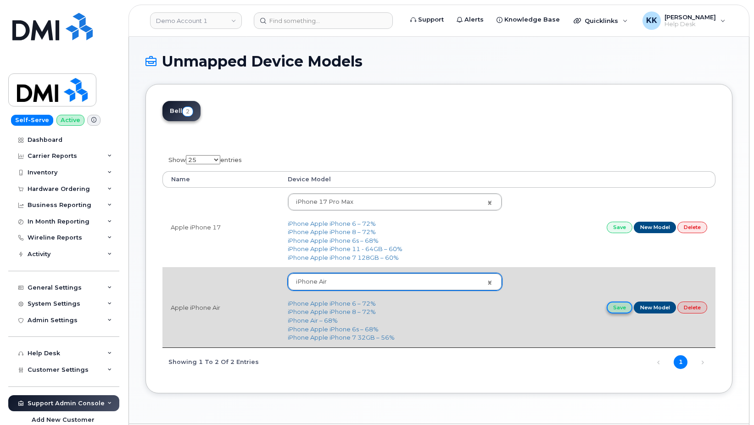
click at [621, 306] on link "Save" at bounding box center [620, 307] width 26 height 11
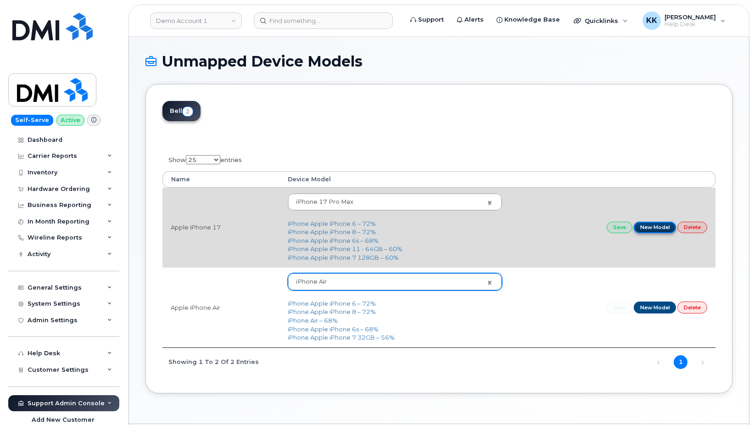
click at [653, 225] on link "New Model" at bounding box center [655, 227] width 43 height 11
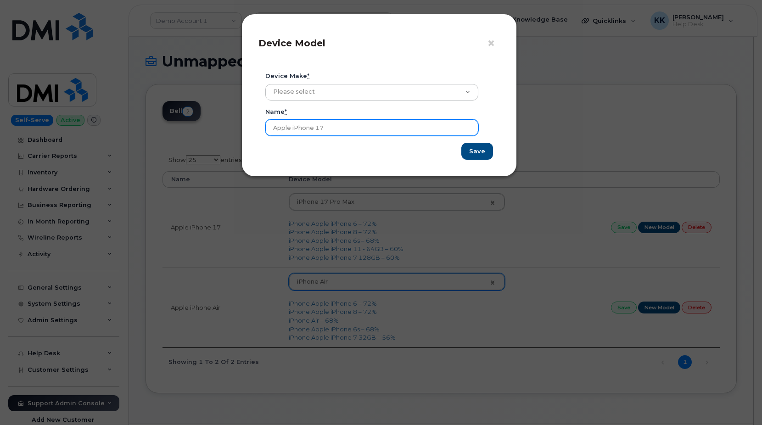
drag, startPoint x: 315, startPoint y: 127, endPoint x: 208, endPoint y: 119, distance: 107.2
click at [265, 119] on input "Apple iPhone 17" at bounding box center [371, 127] width 213 height 17
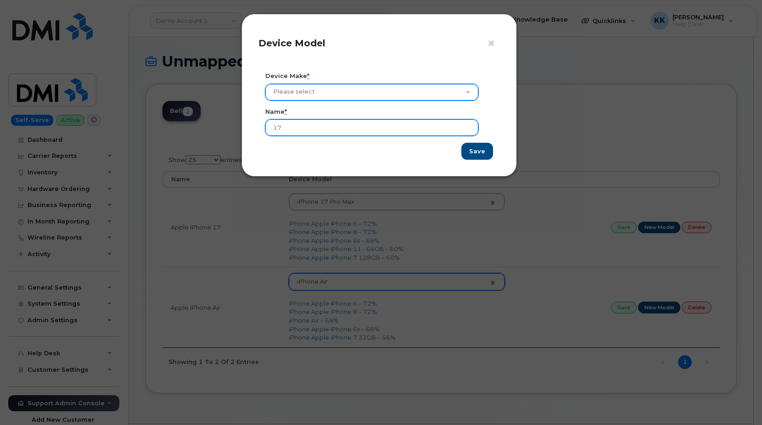
type input "17"
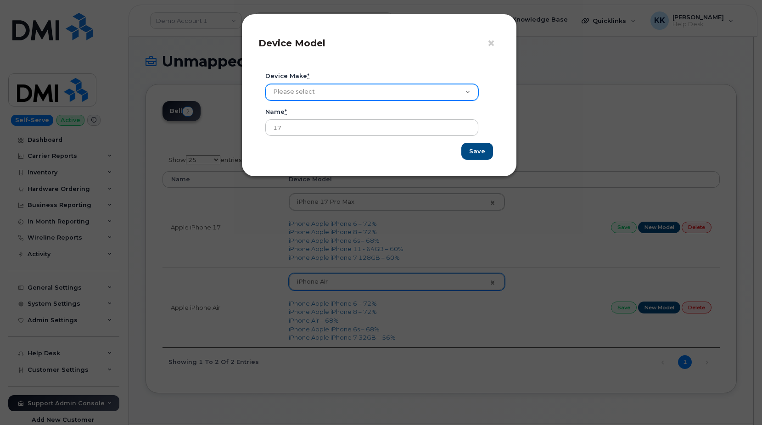
click at [265, 84] on select "Please select Aircard Android Blackberry Cell Phone GPS HUB iPhone Laptop [PERS…" at bounding box center [371, 92] width 213 height 17
select select "2"
click option "iPhone" at bounding box center [0, 0] width 0 height 0
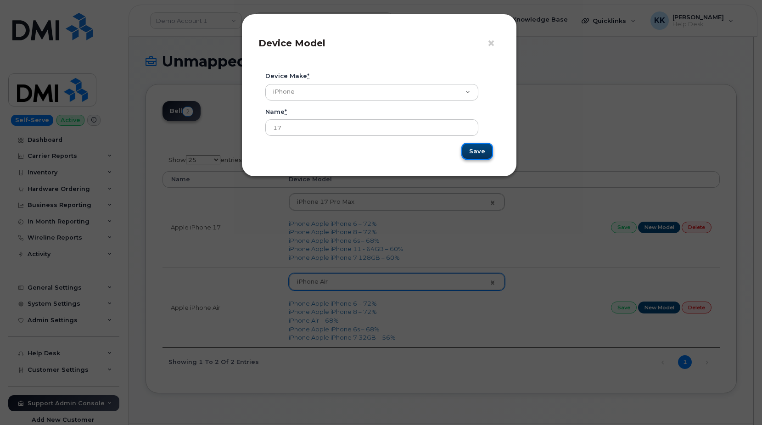
click at [481, 156] on input "Save" at bounding box center [477, 151] width 32 height 17
click at [492, 44] on span "×" at bounding box center [491, 43] width 8 height 17
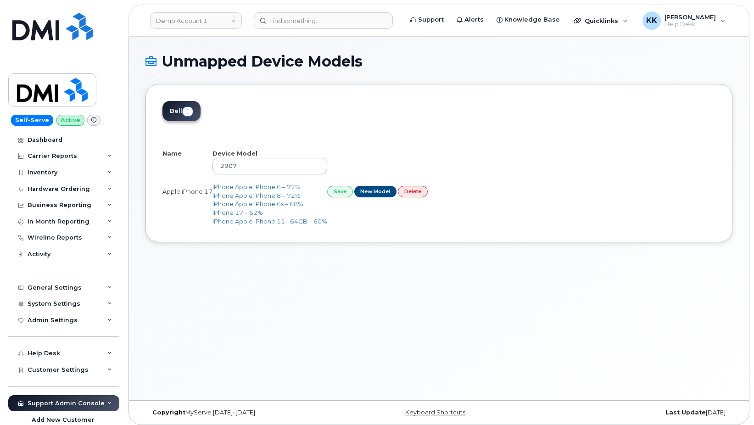
select select "25"
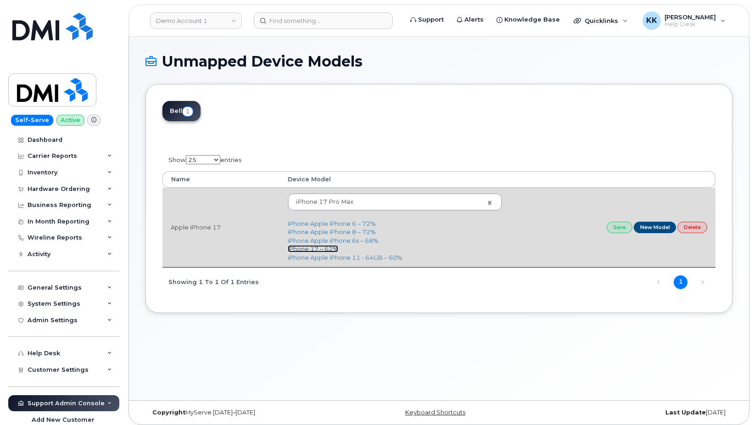
click at [331, 251] on link "iPhone 17 – 62%" at bounding box center [313, 248] width 50 height 7
type input "2909"
click at [618, 227] on link "Save" at bounding box center [620, 227] width 26 height 11
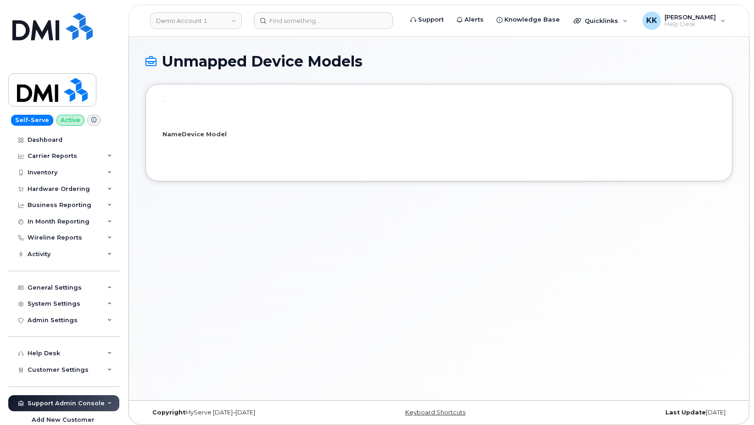
select select "25"
